Goal: Find specific page/section: Find specific page/section

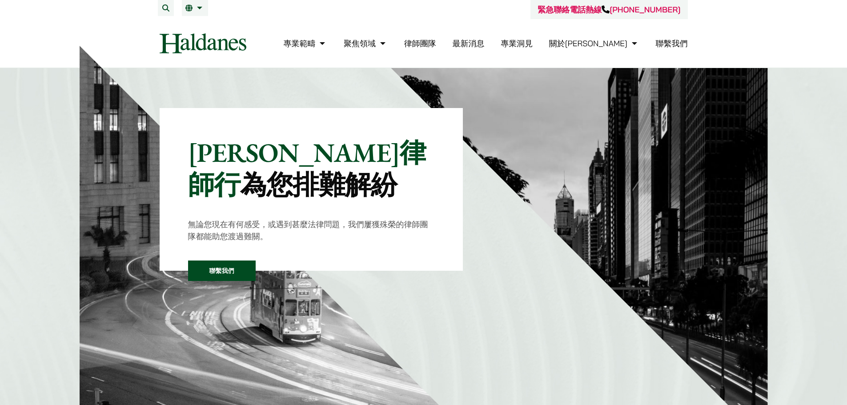
click at [436, 42] on link "律師團隊" at bounding box center [420, 43] width 32 height 10
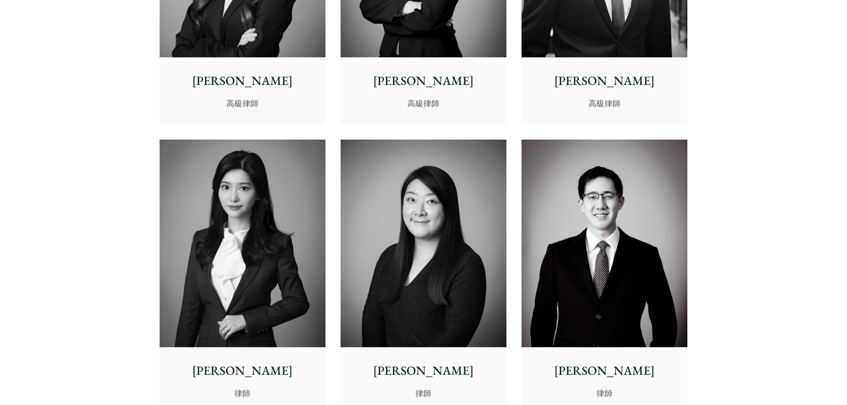
scroll to position [2489, 0]
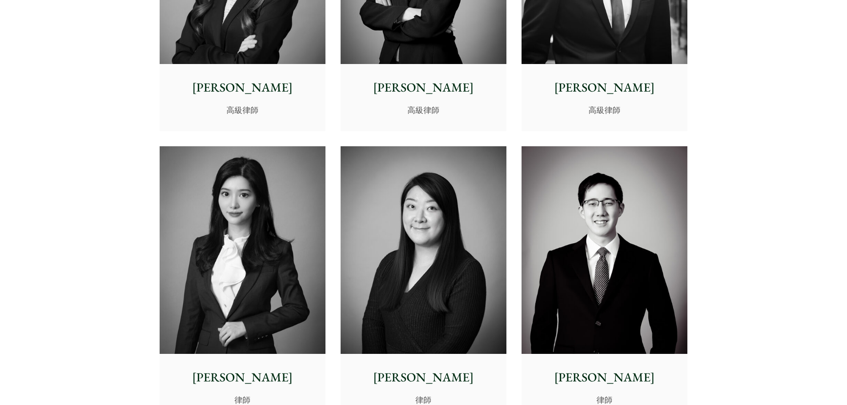
click at [452, 204] on img at bounding box center [424, 250] width 166 height 208
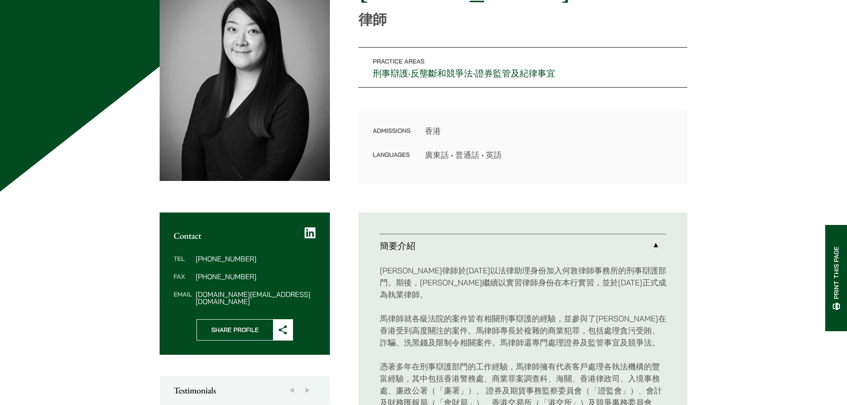
scroll to position [133, 0]
